Goal: Task Accomplishment & Management: Manage account settings

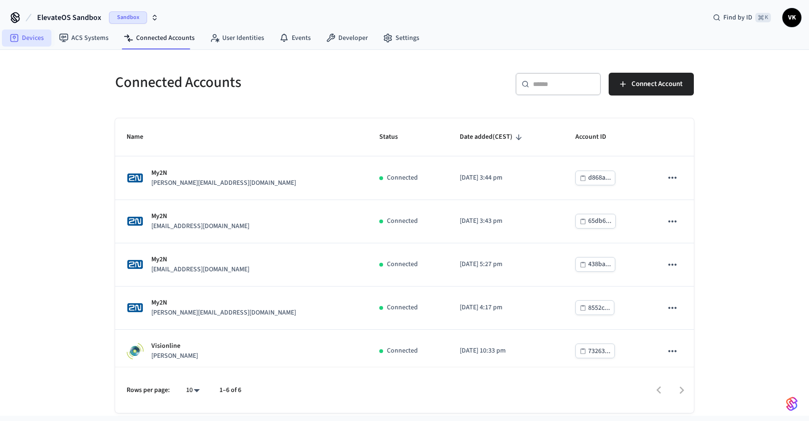
click at [33, 41] on link "Devices" at bounding box center [26, 37] width 49 height 17
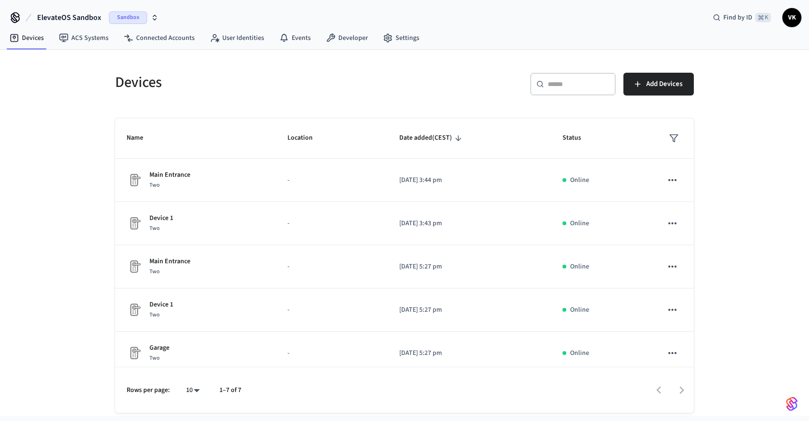
click at [82, 49] on nav "Devices ACS Systems Connected Accounts User Identities Events Developer Settings" at bounding box center [214, 39] width 425 height 22
click at [80, 40] on link "ACS Systems" at bounding box center [83, 37] width 65 height 17
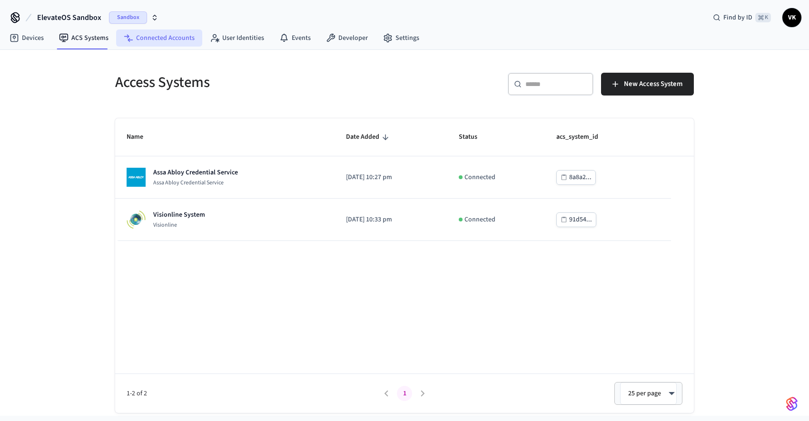
click at [152, 36] on link "Connected Accounts" at bounding box center [159, 37] width 86 height 17
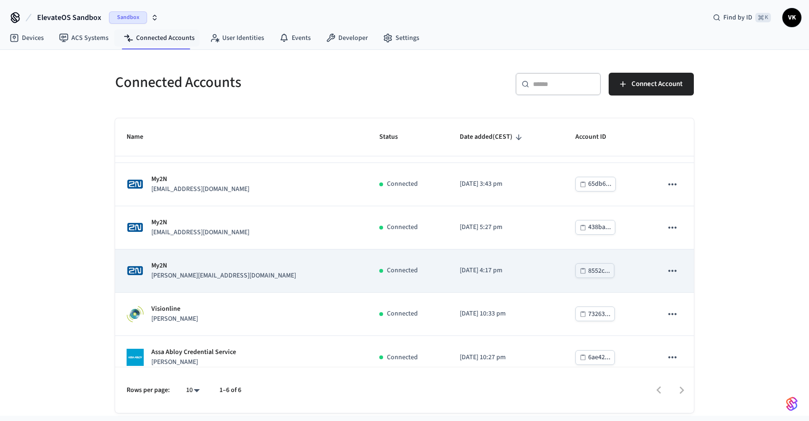
scroll to position [49, 0]
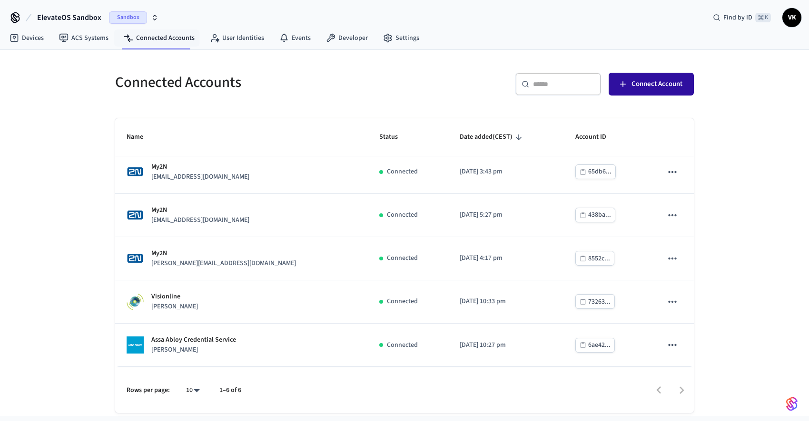
click at [649, 84] on span "Connect Account" at bounding box center [656, 84] width 51 height 12
